Goal: Participate in discussion: Engage in conversation with other users on a specific topic

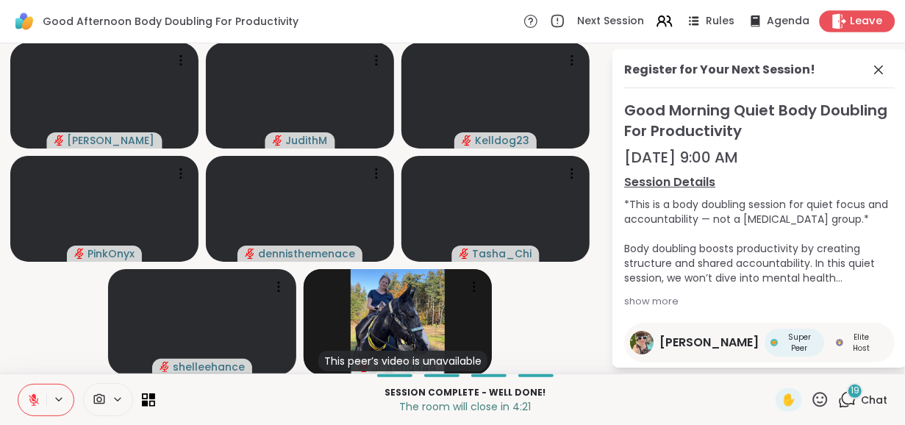
click at [851, 20] on span "Leave" at bounding box center [867, 21] width 32 height 15
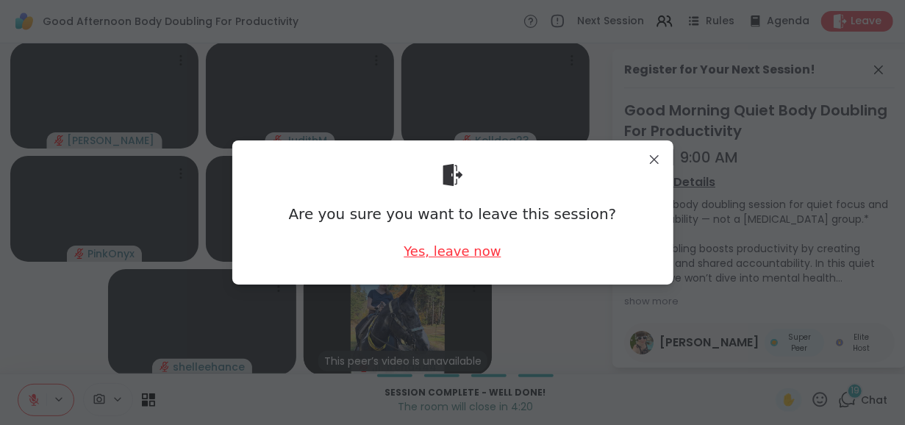
click at [449, 259] on div "Yes, leave now" at bounding box center [452, 251] width 97 height 18
